Goal: Task Accomplishment & Management: Manage account settings

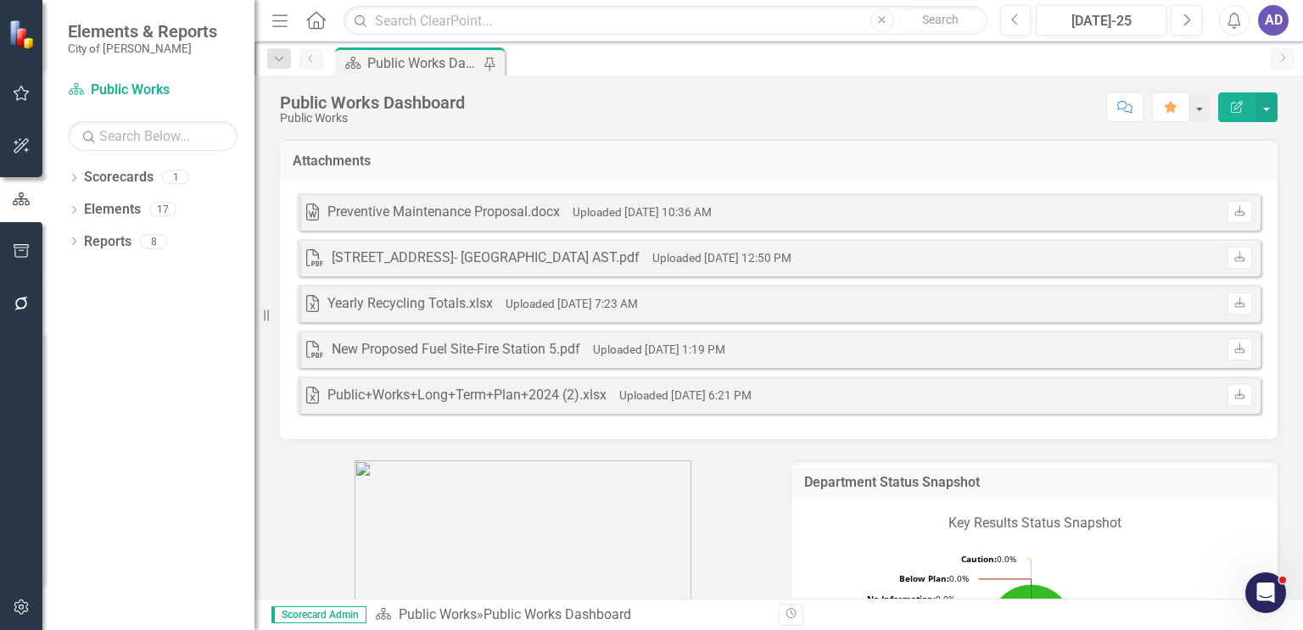
click at [927, 159] on h3 "Attachments" at bounding box center [779, 161] width 972 height 15
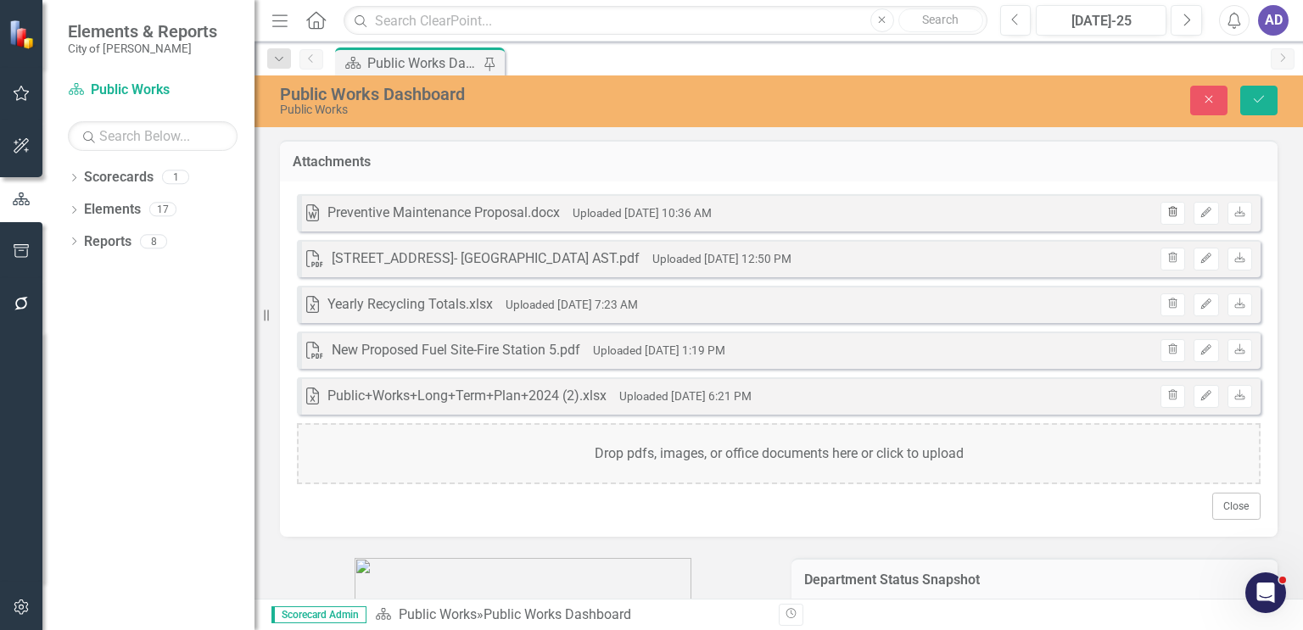
click at [1166, 213] on icon "Trash" at bounding box center [1172, 213] width 13 height 10
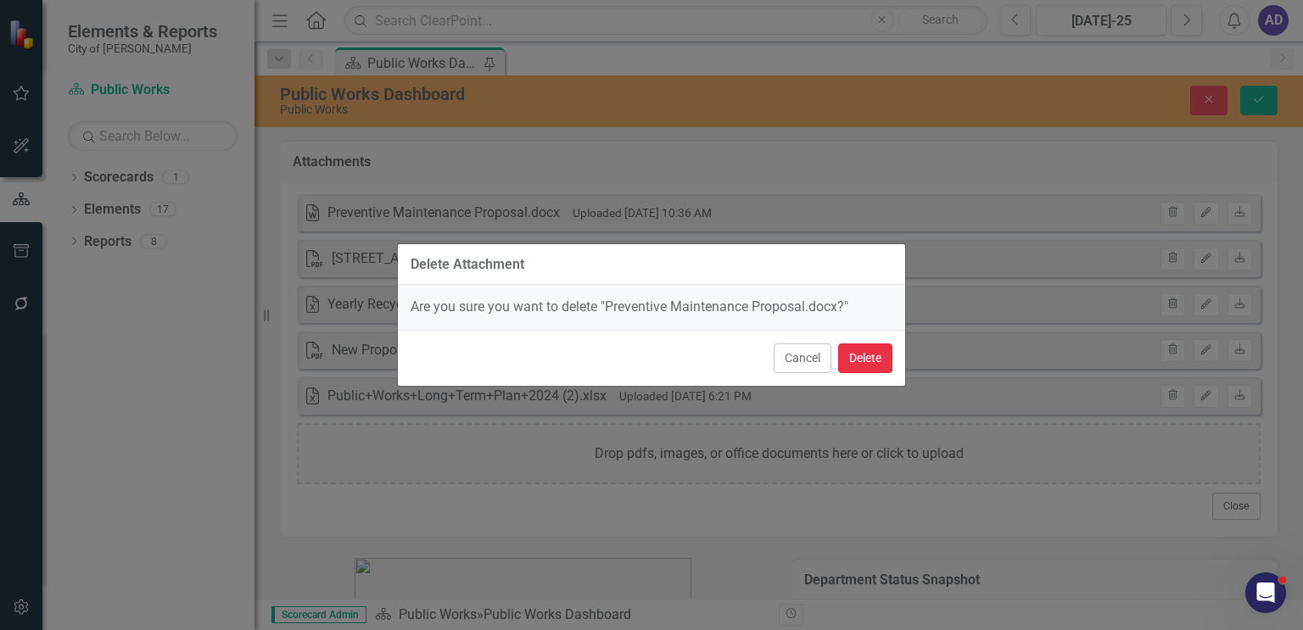
click at [875, 365] on button "Delete" at bounding box center [865, 359] width 54 height 30
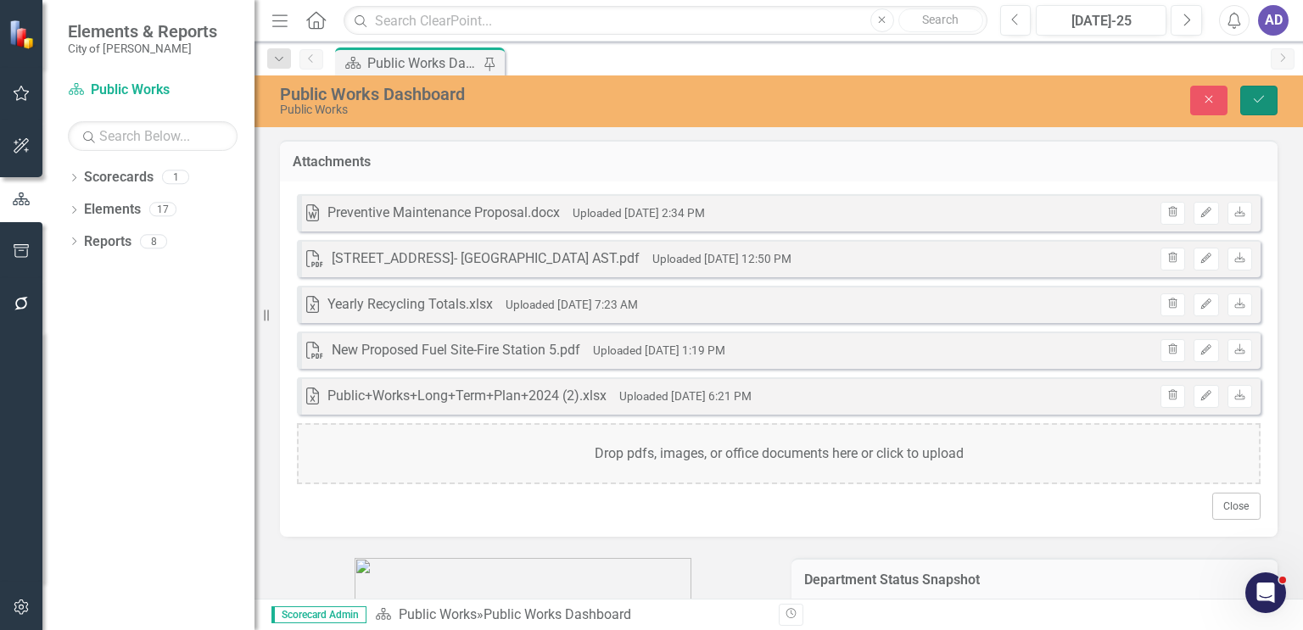
click at [1259, 103] on icon "Save" at bounding box center [1258, 99] width 15 height 12
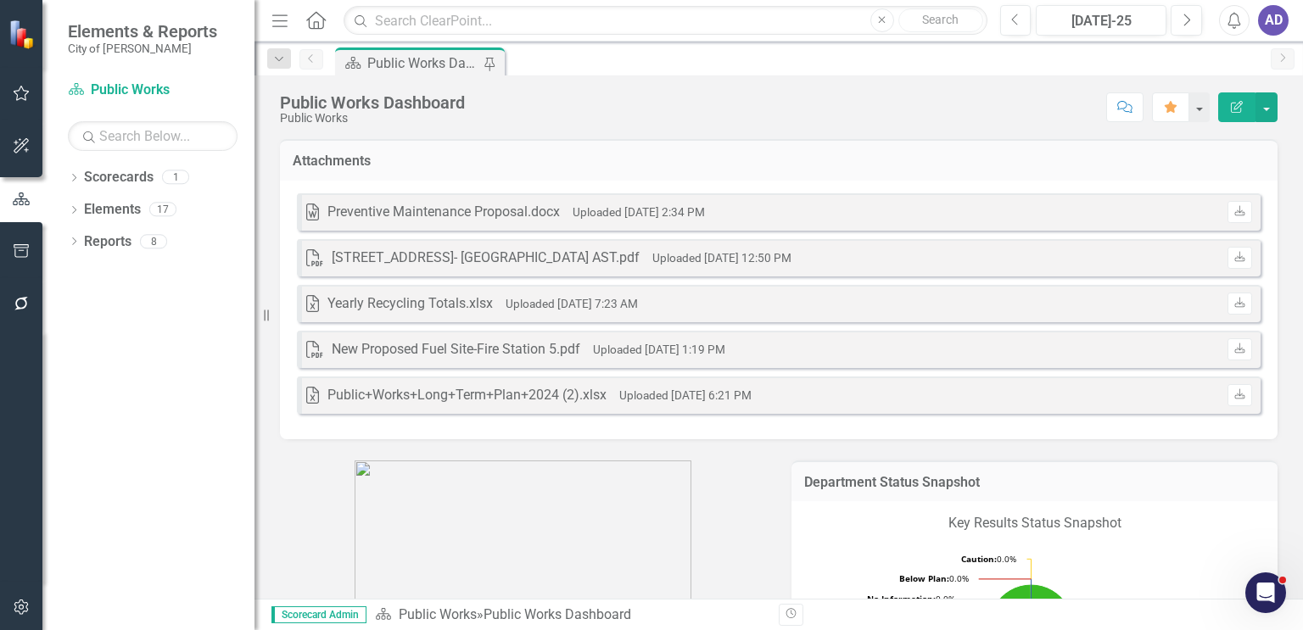
click at [696, 464] on p at bounding box center [523, 546] width 486 height 170
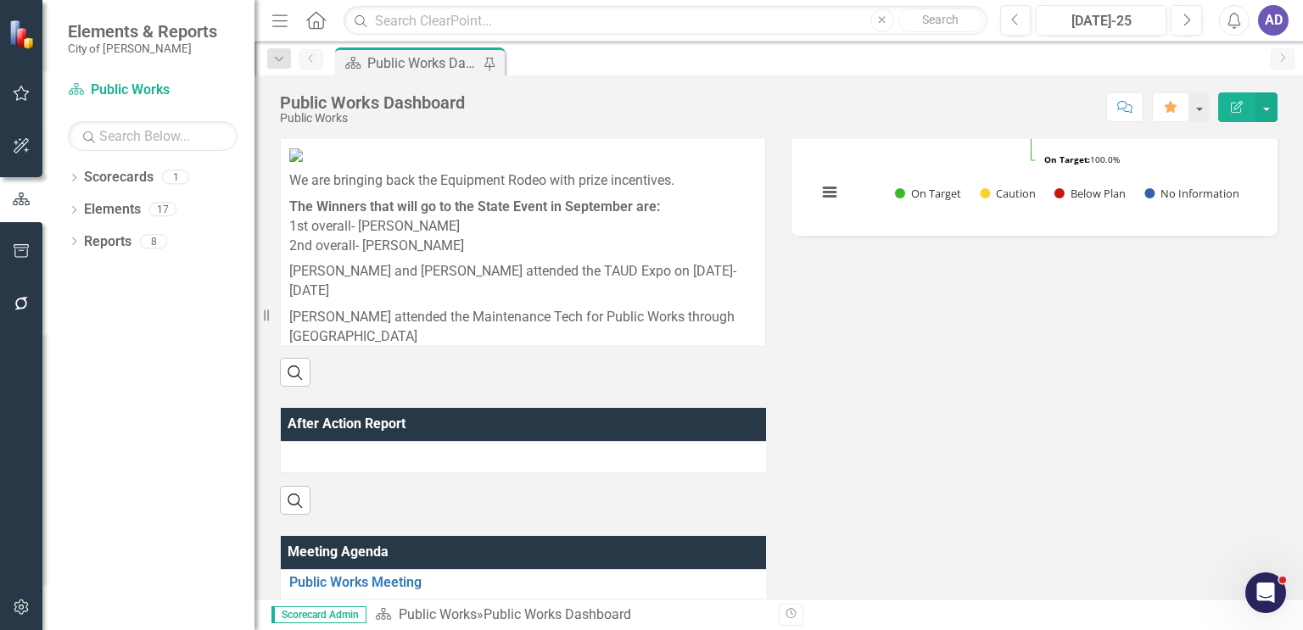
scroll to position [819, 0]
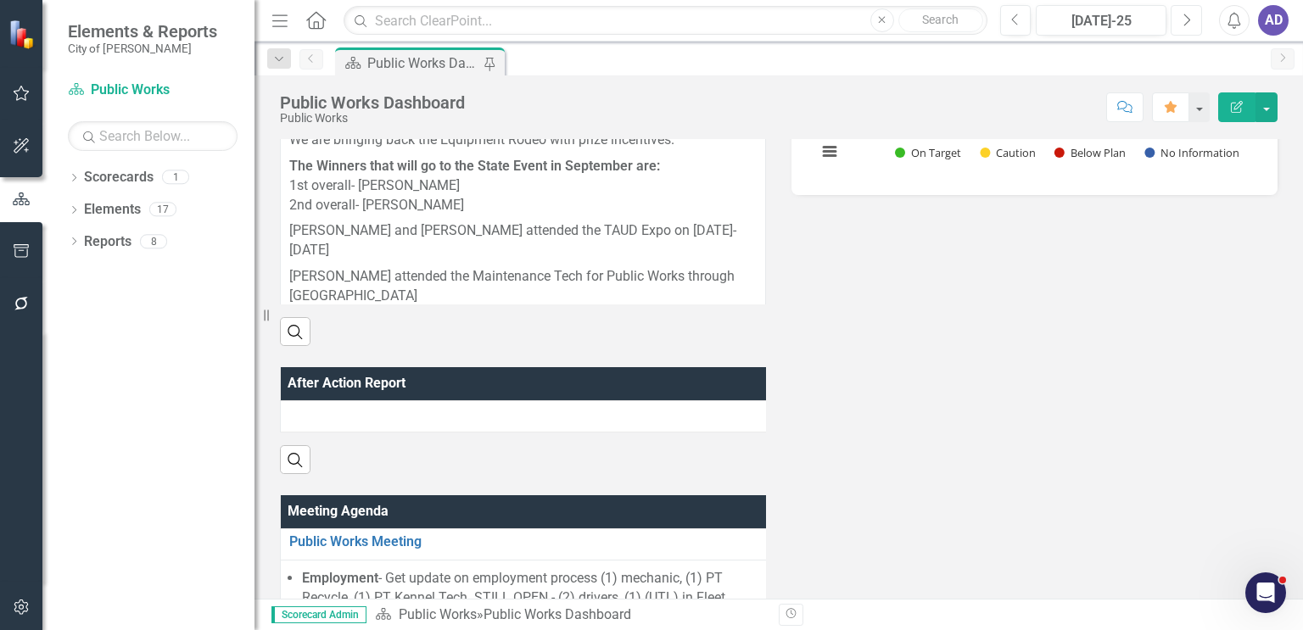
click at [1195, 20] on button "Next" at bounding box center [1186, 20] width 31 height 31
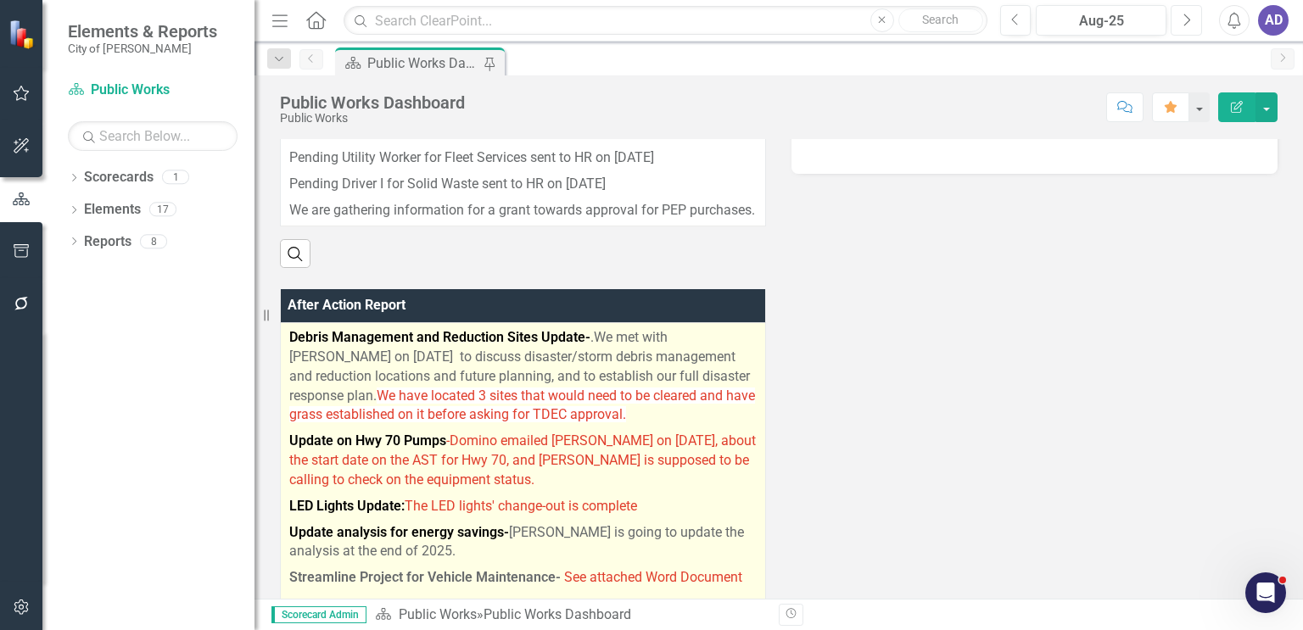
scroll to position [933, 0]
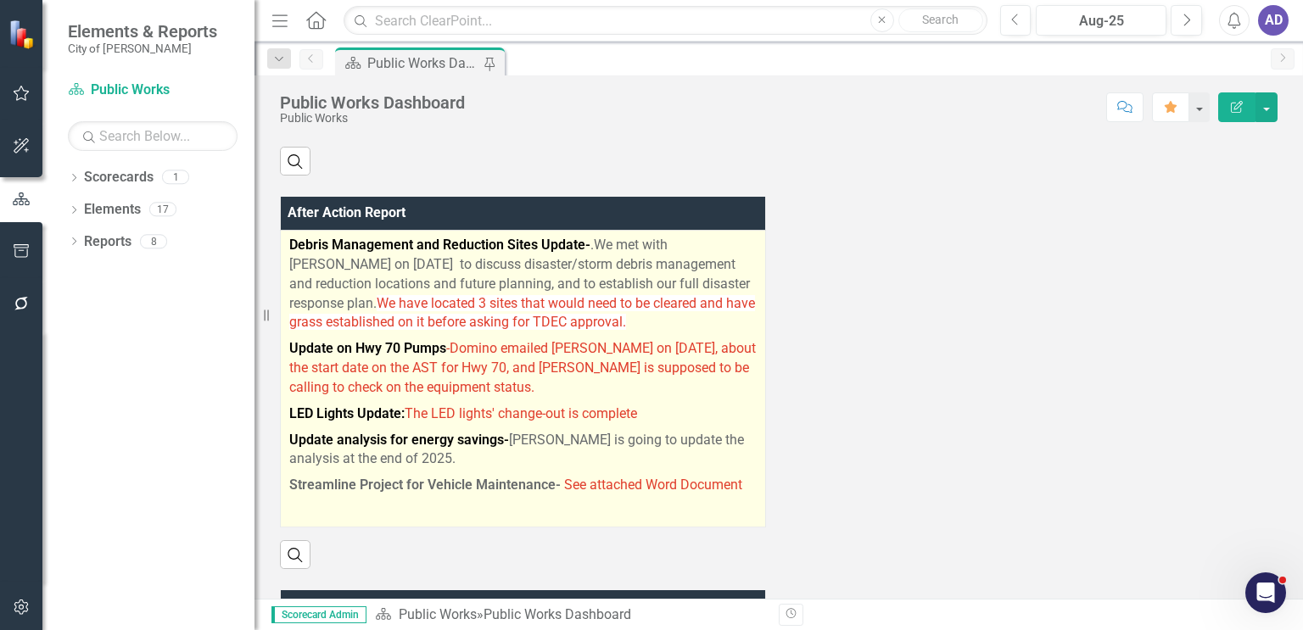
click at [658, 336] on p "Debris Management and Reduction Sites Update- .We met with [PERSON_NAME] on [DA…" at bounding box center [522, 286] width 467 height 100
click at [656, 428] on p "LED Lights Update: The LED lights' change-out is complete" at bounding box center [522, 414] width 467 height 26
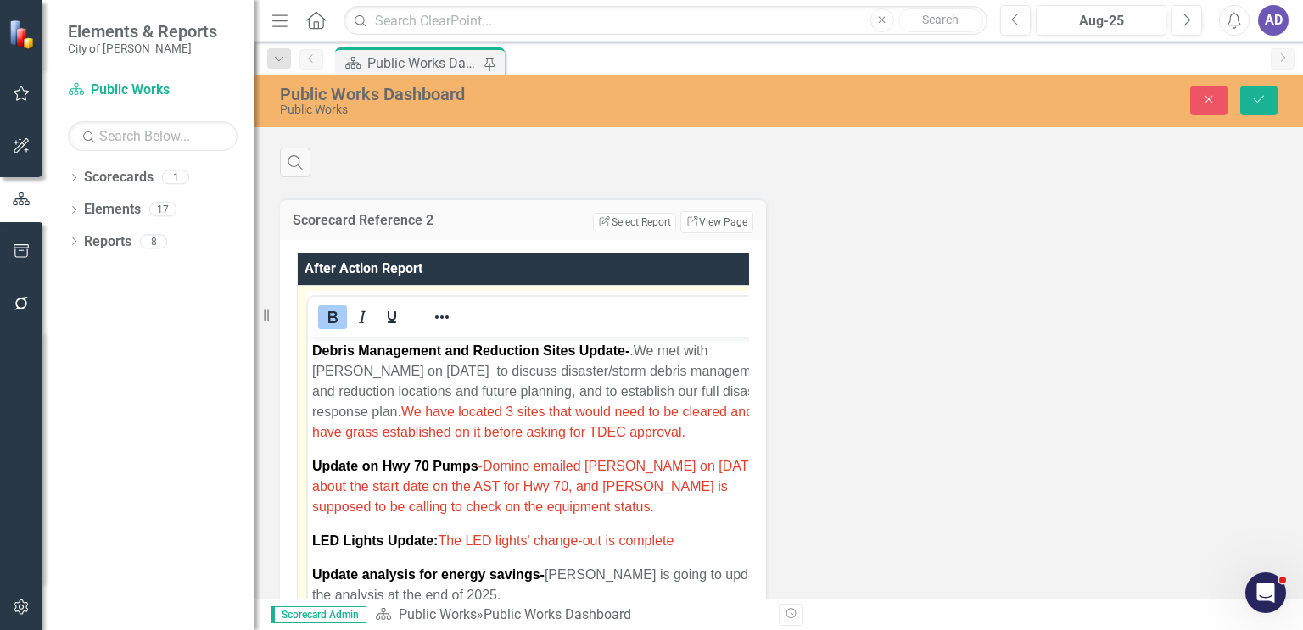
scroll to position [0, 0]
drag, startPoint x: 682, startPoint y: 540, endPoint x: 610, endPoint y: 540, distance: 72.1
click at [610, 540] on p "LED Lights Update: The LED lights' change-out is complete" at bounding box center [542, 541] width 460 height 20
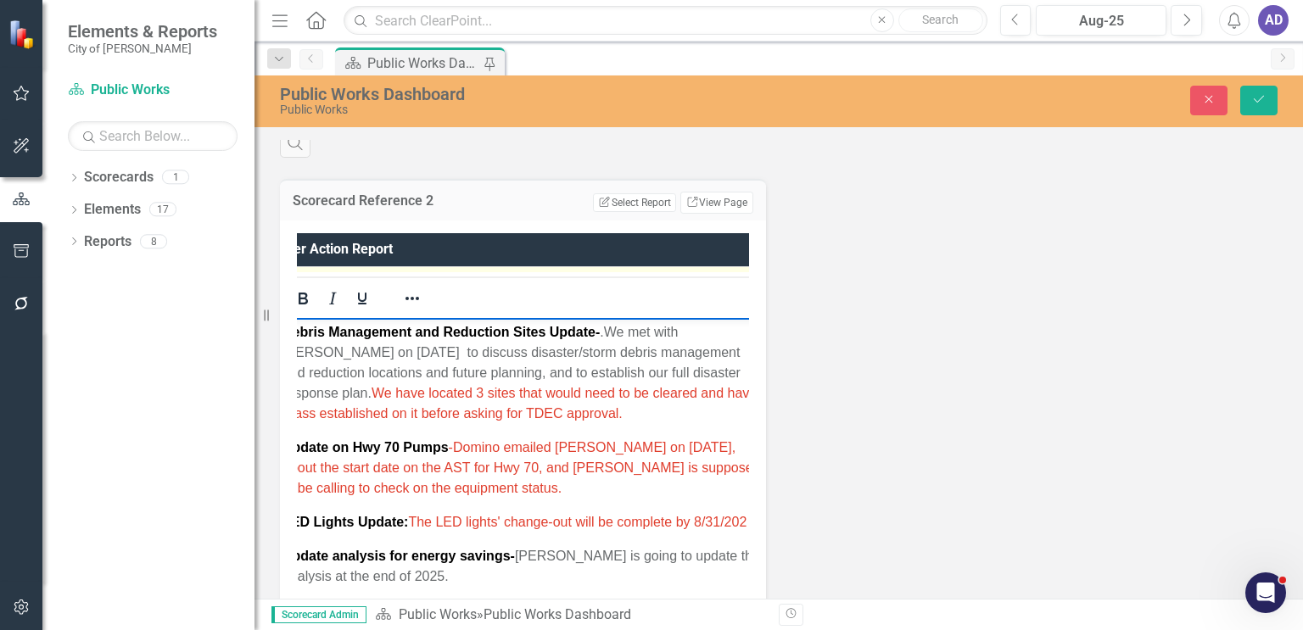
scroll to position [0, 37]
click at [447, 532] on p "LED Lights Update: The LED lights' change-out will be complete by [DATE]" at bounding box center [517, 522] width 485 height 20
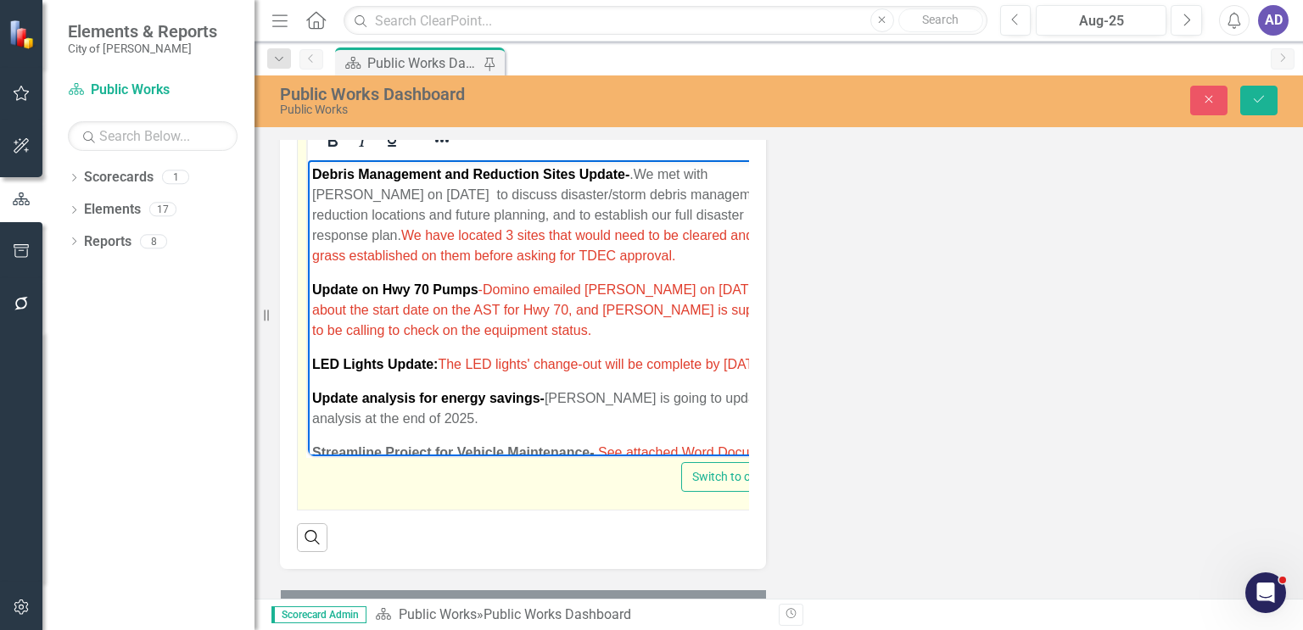
scroll to position [78, 0]
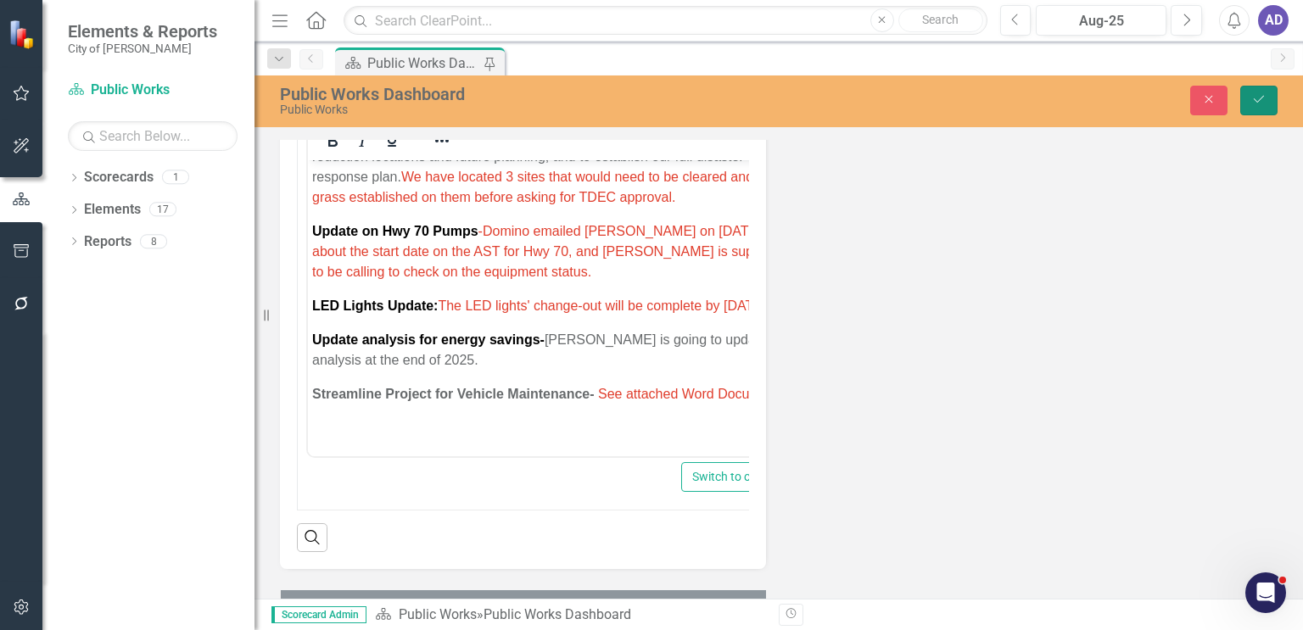
click at [1251, 113] on button "Save" at bounding box center [1258, 101] width 37 height 30
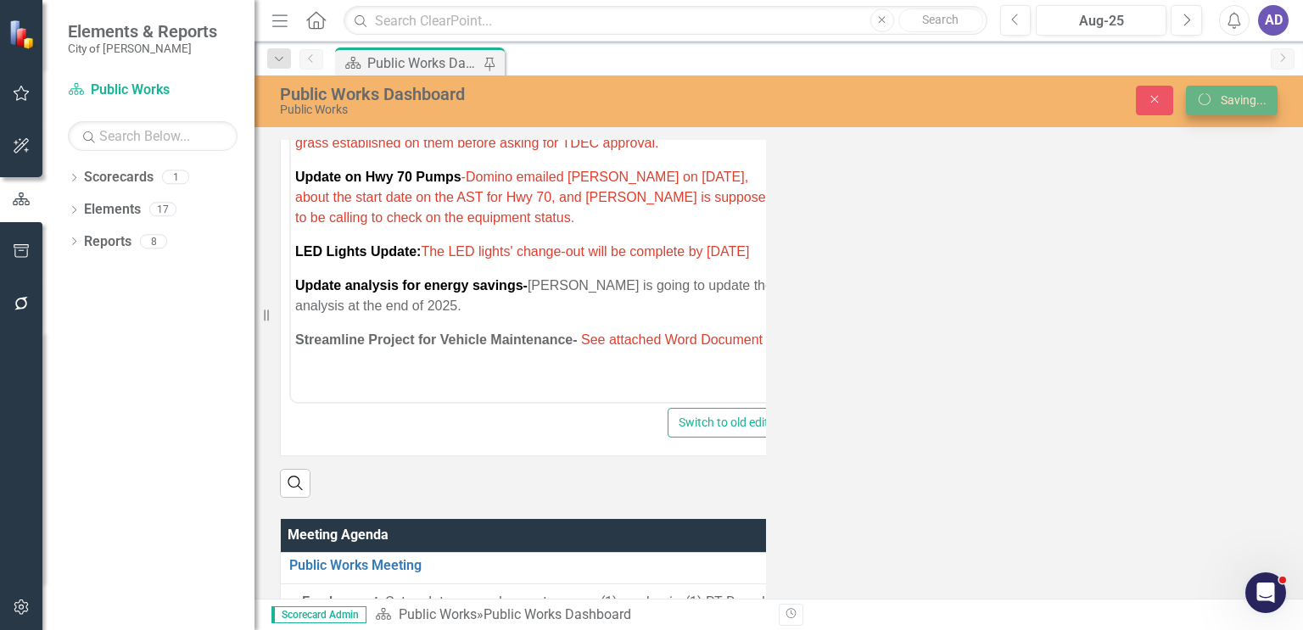
scroll to position [58, 0]
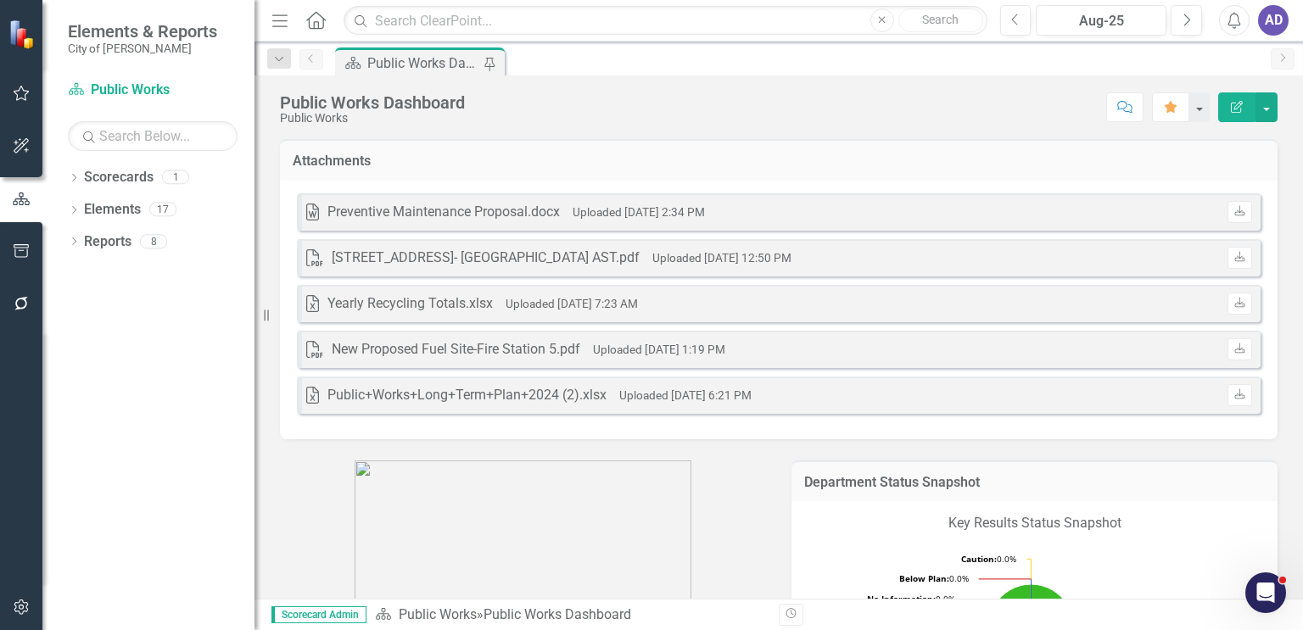
click at [1278, 21] on div "AD" at bounding box center [1273, 20] width 31 height 31
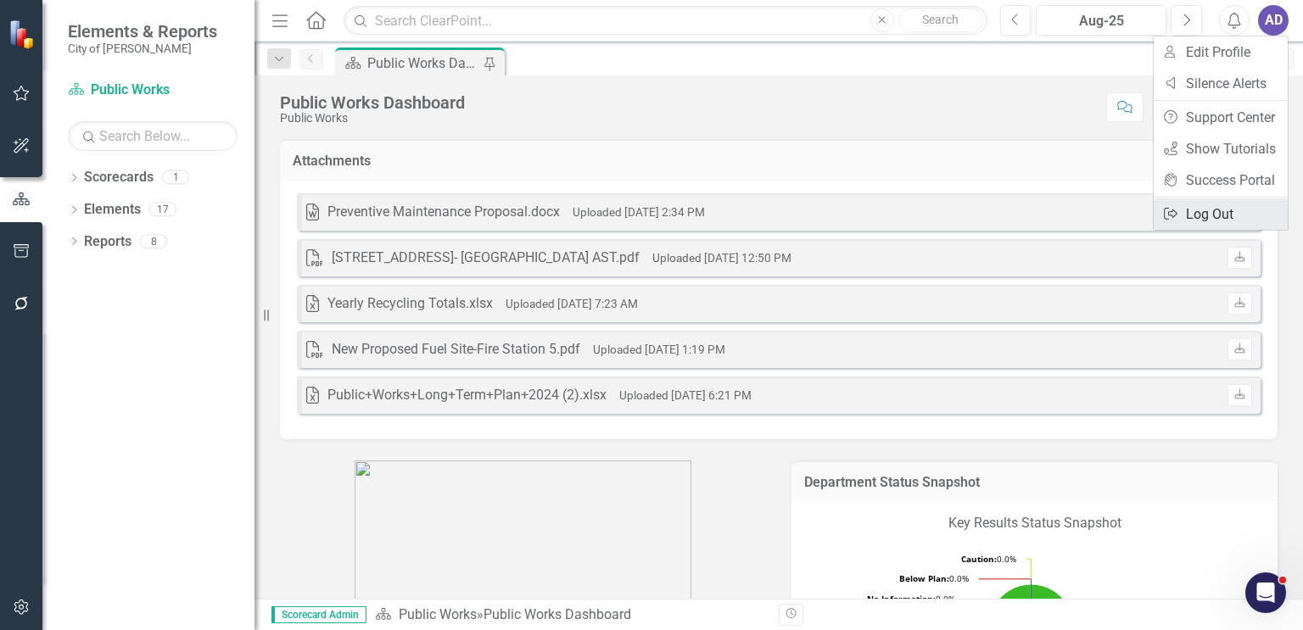
click at [1211, 214] on link "Logout Log Out" at bounding box center [1221, 213] width 134 height 31
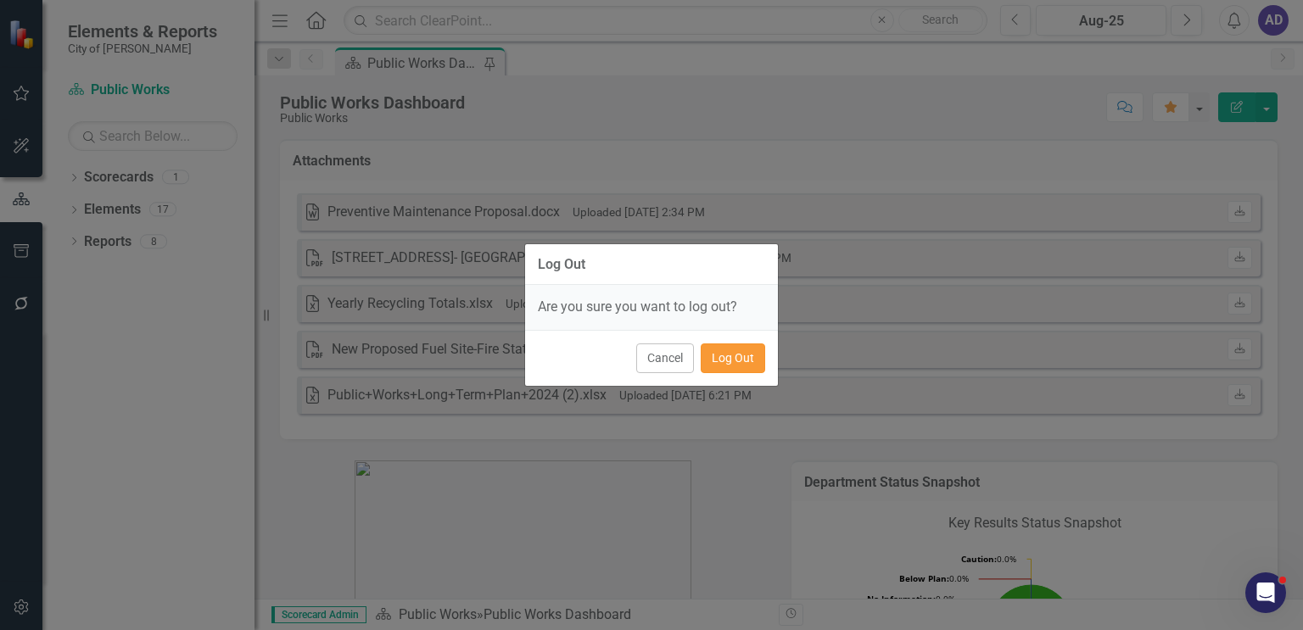
click at [738, 355] on button "Log Out" at bounding box center [733, 359] width 64 height 30
